Goal: Task Accomplishment & Management: Use online tool/utility

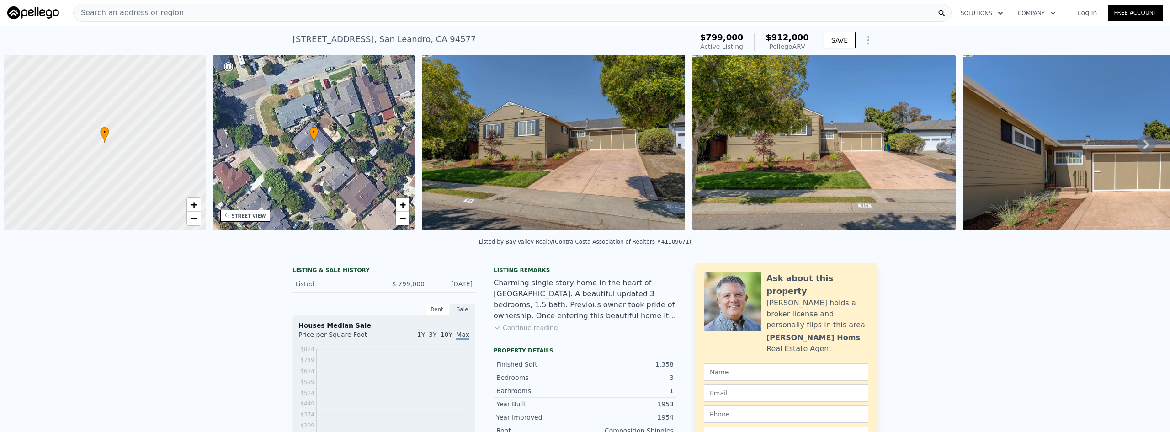
scroll to position [0, 4]
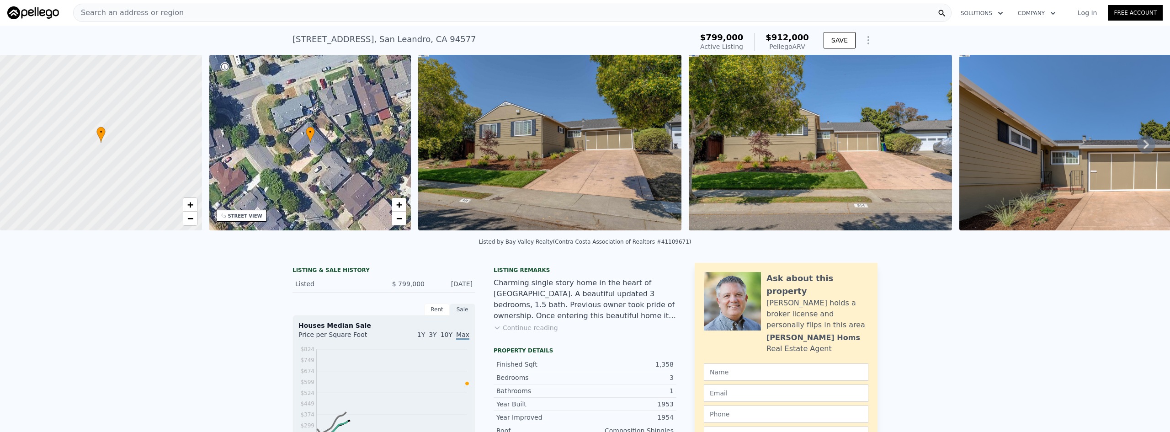
click at [434, 11] on div "Search an address or region" at bounding box center [512, 13] width 879 height 18
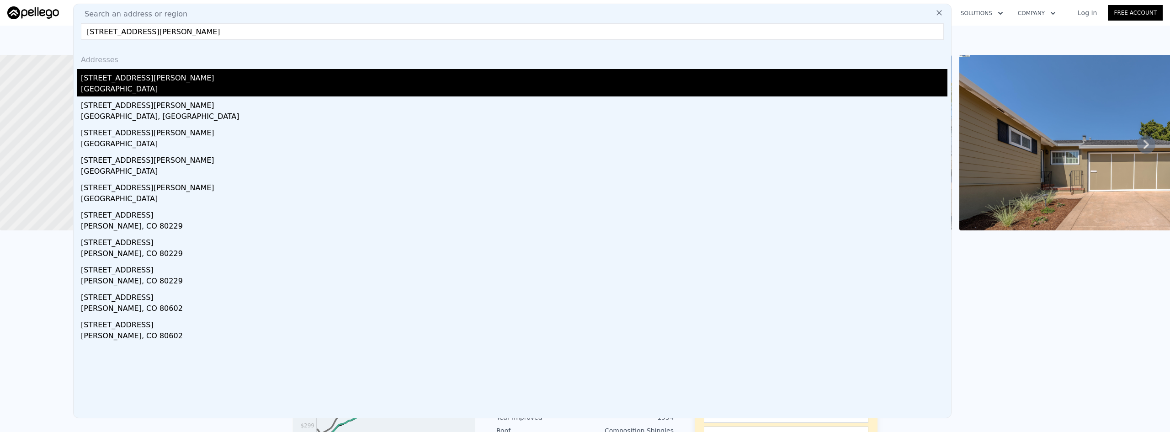
type input "[STREET_ADDRESS][PERSON_NAME]"
click at [242, 76] on div "[STREET_ADDRESS][PERSON_NAME]" at bounding box center [514, 76] width 867 height 15
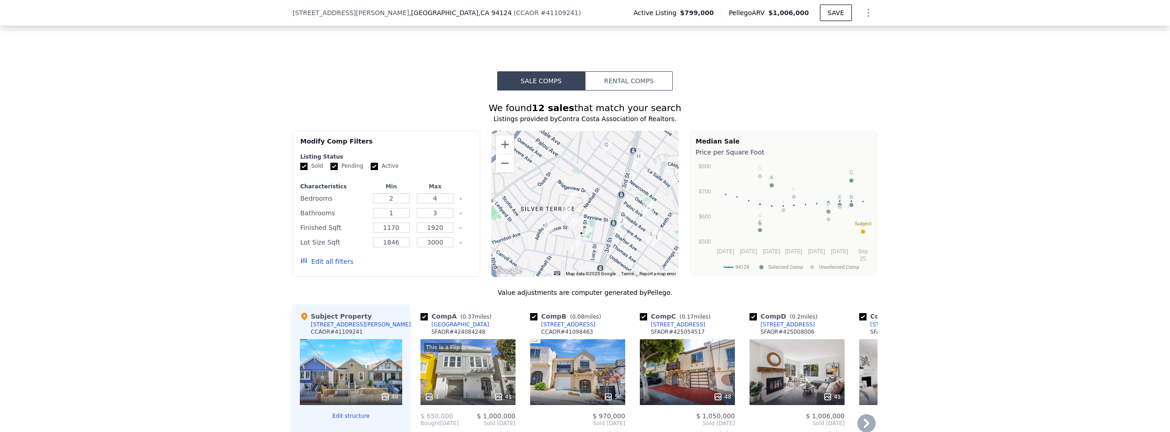
scroll to position [911, 0]
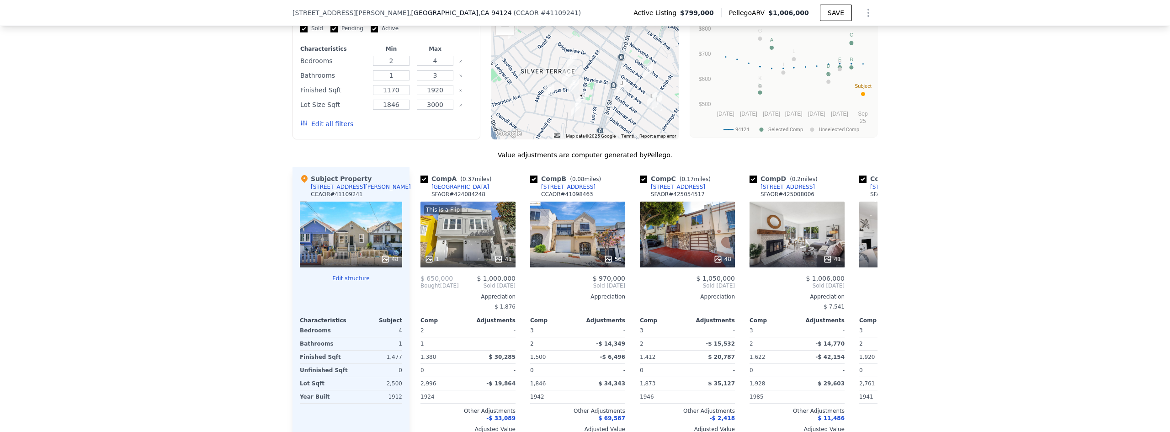
click at [357, 282] on button "Edit structure" at bounding box center [351, 278] width 102 height 7
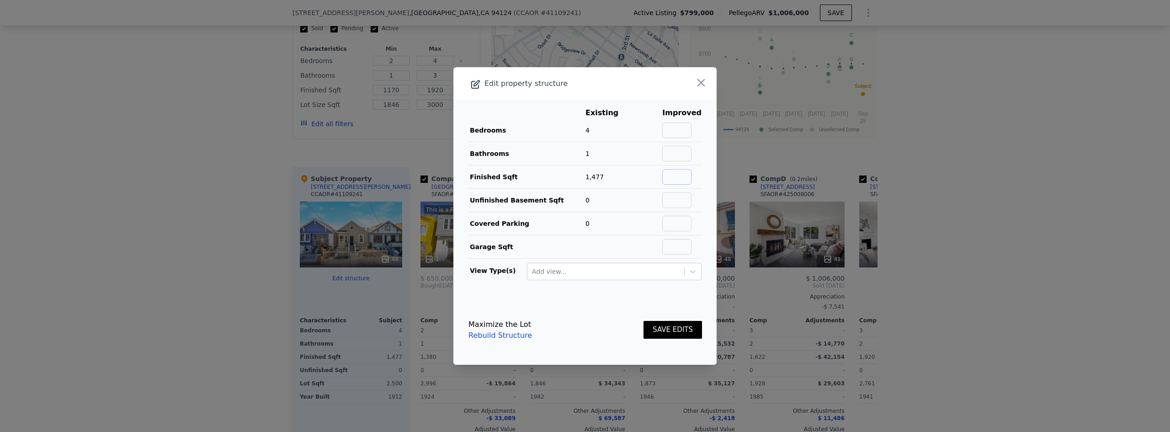
drag, startPoint x: 675, startPoint y: 176, endPoint x: 680, endPoint y: 176, distance: 5.0
click at [675, 176] on input "text" at bounding box center [676, 177] width 29 height 16
type input "835"
click at [680, 330] on button "SAVE EDITS" at bounding box center [673, 330] width 59 height 18
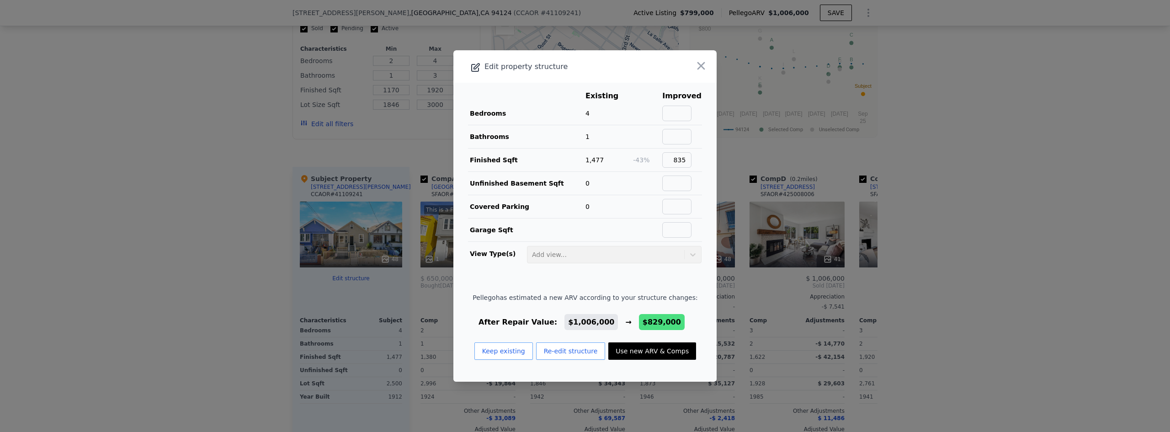
click at [638, 353] on button "Use new ARV & Comps" at bounding box center [652, 350] width 88 height 17
type input "2"
type input "768"
type input "1134"
type input "1873"
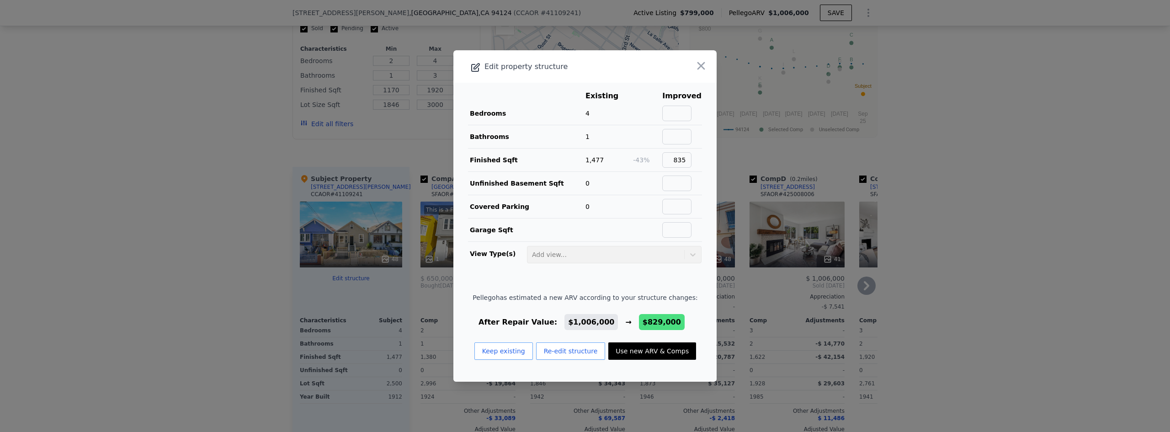
type input "2722"
type input "$ 829,000"
type input "-$ 79,646"
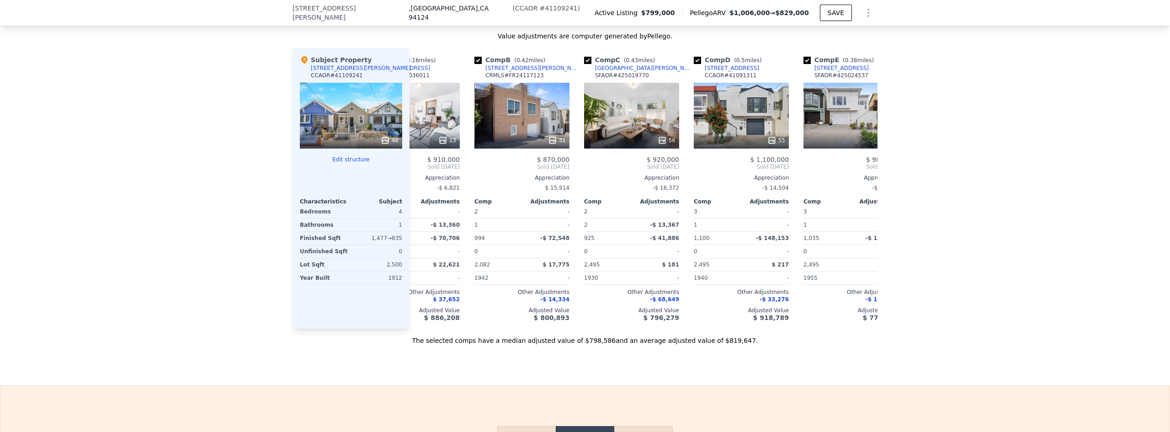
scroll to position [0, 0]
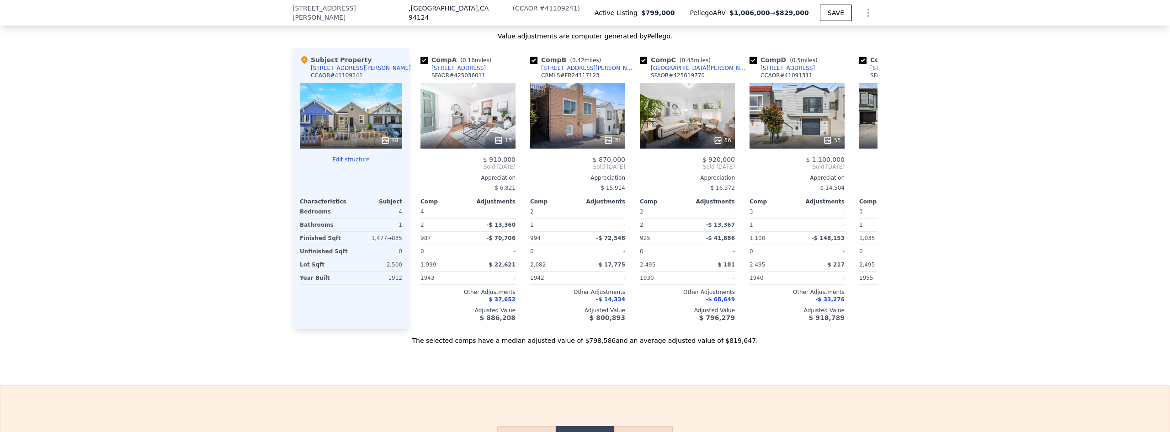
drag, startPoint x: 157, startPoint y: 204, endPoint x: 166, endPoint y: 205, distance: 9.2
click at [158, 204] on div "We found 11 sales that match your search Listings provided by Contra Costa Asso…" at bounding box center [585, 89] width 1170 height 511
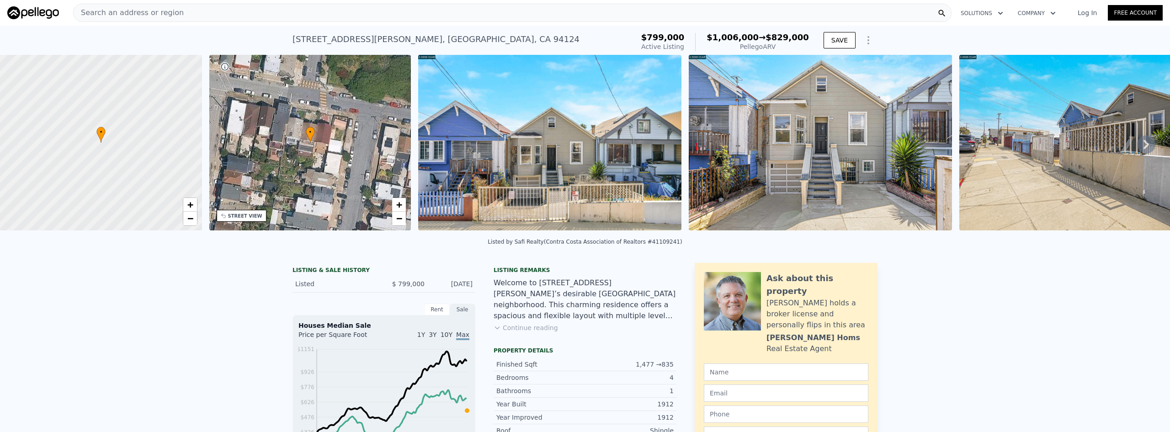
click at [376, 15] on div "Search an address or region" at bounding box center [512, 13] width 879 height 18
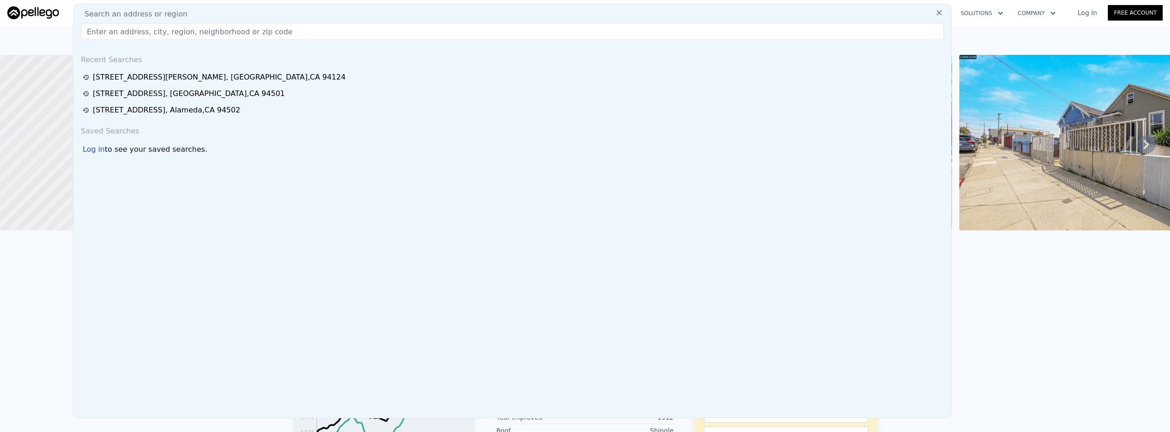
click at [286, 34] on input "text" at bounding box center [512, 31] width 863 height 16
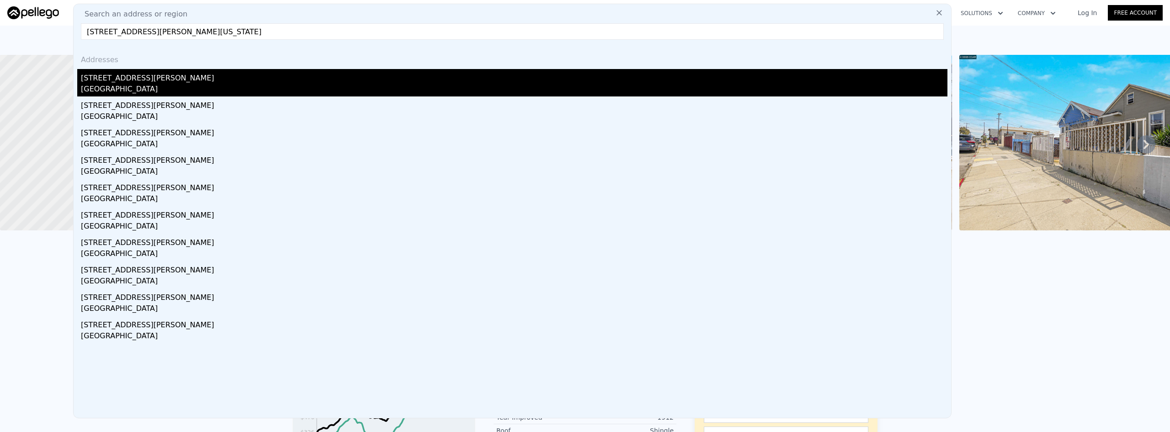
type input "[STREET_ADDRESS][PERSON_NAME][US_STATE]"
click at [123, 88] on div "[GEOGRAPHIC_DATA]" at bounding box center [514, 90] width 867 height 13
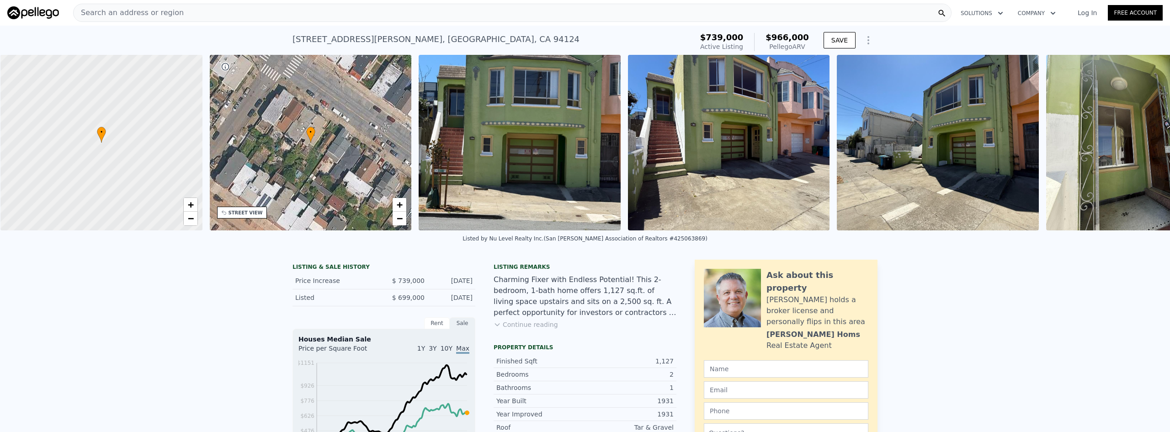
scroll to position [0, 4]
click at [242, 214] on div "STREET VIEW" at bounding box center [245, 212] width 34 height 7
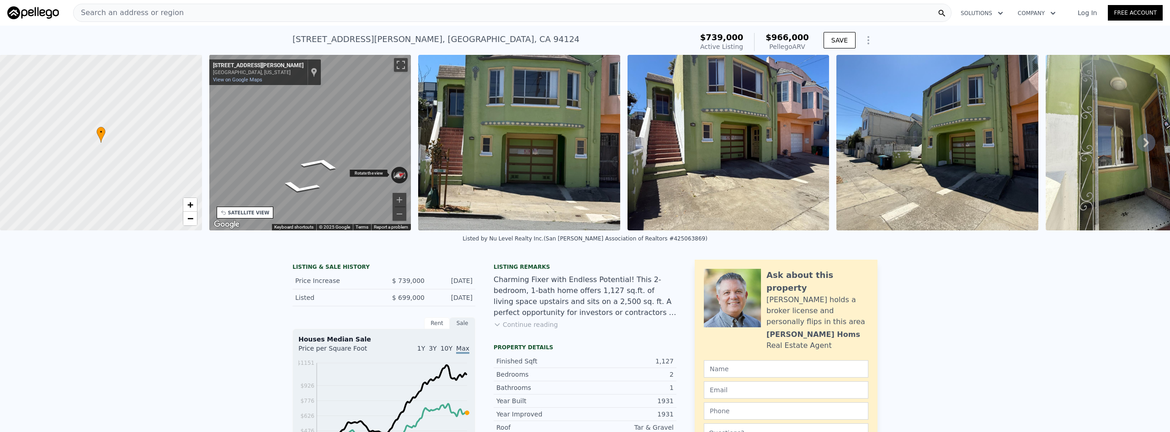
click at [203, 131] on div "• + − • + − STREET VIEW ← Move left → Move right ↑ Move up ↓ Move down + Zoom i…" at bounding box center [585, 143] width 1170 height 176
click at [173, 132] on div "• + − • + − STREET VIEW ← Move left → Move right ↑ Move up ↓ Move down + Zoom i…" at bounding box center [585, 143] width 1170 height 176
click at [159, 135] on div "• + − • + − STREET VIEW ← Move left → Move right ↑ Move up ↓ Move down + Zoom i…" at bounding box center [585, 143] width 1170 height 176
click at [195, 149] on div "• + − • + − STREET VIEW ← Move left → Move right ↑ Move up ↓ Move down + Zoom i…" at bounding box center [585, 143] width 1170 height 176
click at [330, 140] on div "• + − • + − STREET VIEW ← Move left → Move right ↑ Move up ↓ Move down + Zoom i…" at bounding box center [585, 143] width 1170 height 176
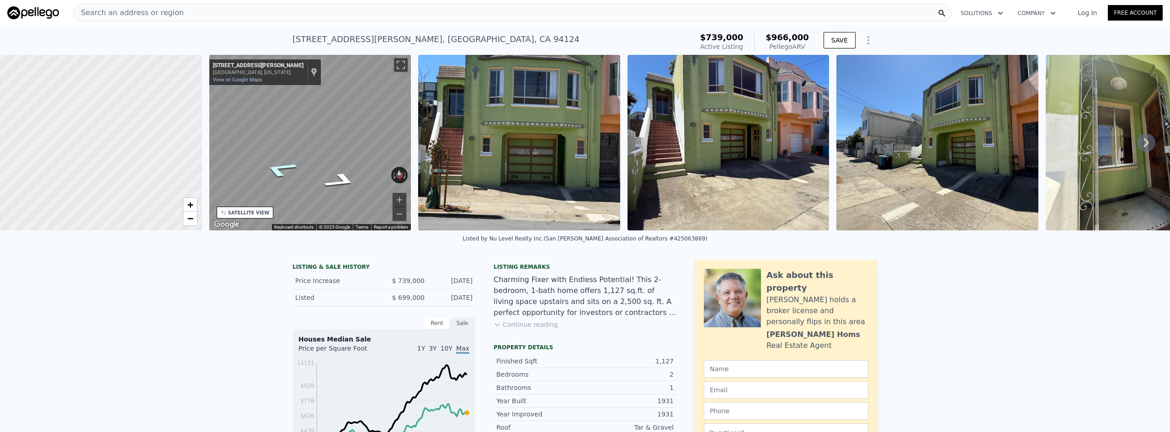
click at [277, 170] on icon "Go Southeast, Gilman Ave" at bounding box center [280, 169] width 62 height 24
click at [395, 199] on button "Zoom in" at bounding box center [400, 200] width 14 height 14
click at [400, 215] on button "Zoom out" at bounding box center [400, 214] width 14 height 14
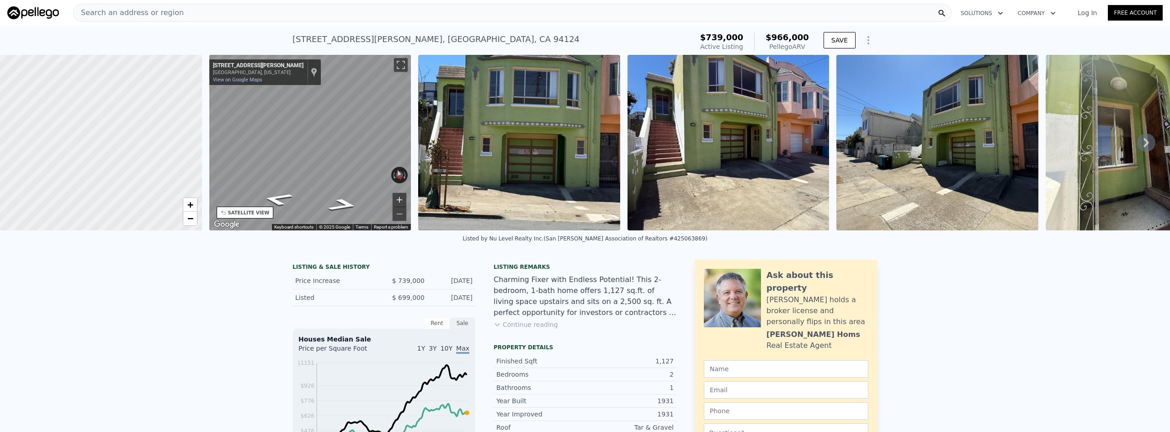
click at [400, 199] on button "Zoom in" at bounding box center [400, 200] width 14 height 14
